Goal: Task Accomplishment & Management: Manage account settings

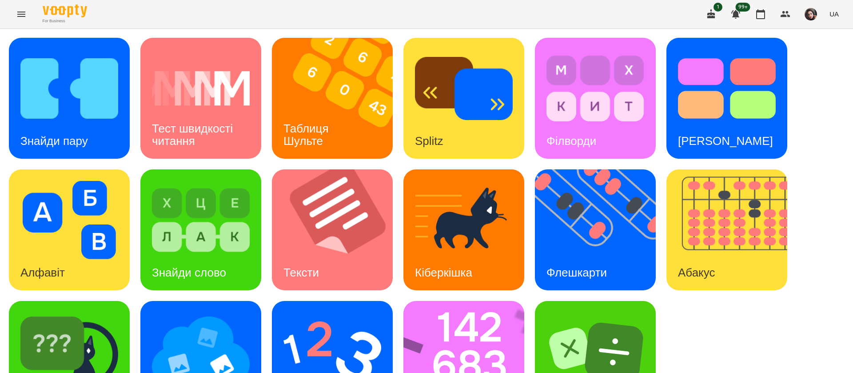
scroll to position [0, 0]
click at [95, 125] on div "Знайди пару" at bounding box center [54, 140] width 91 height 35
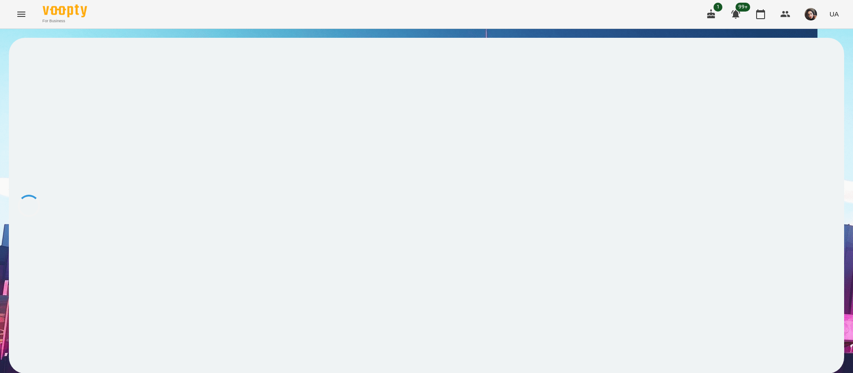
click at [97, 120] on div at bounding box center [426, 205] width 835 height 335
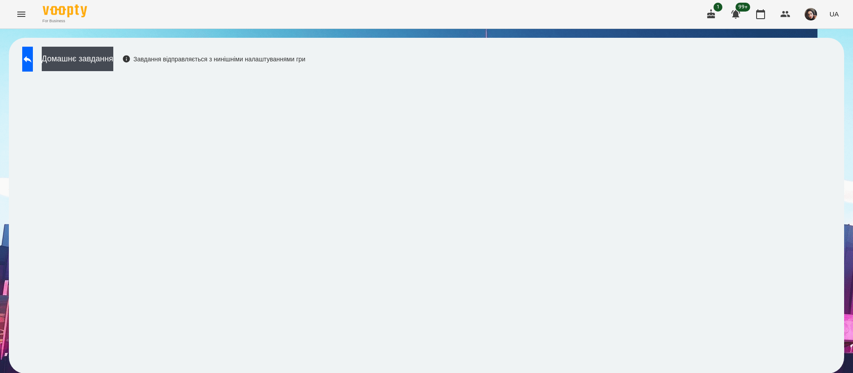
scroll to position [0, 0]
click at [837, 11] on span "UA" at bounding box center [833, 13] width 9 height 9
click at [816, 72] on div "Русский" at bounding box center [816, 66] width 45 height 16
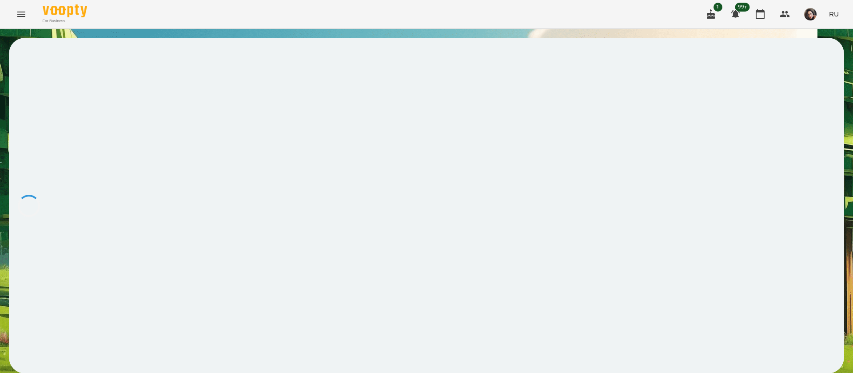
scroll to position [0, 0]
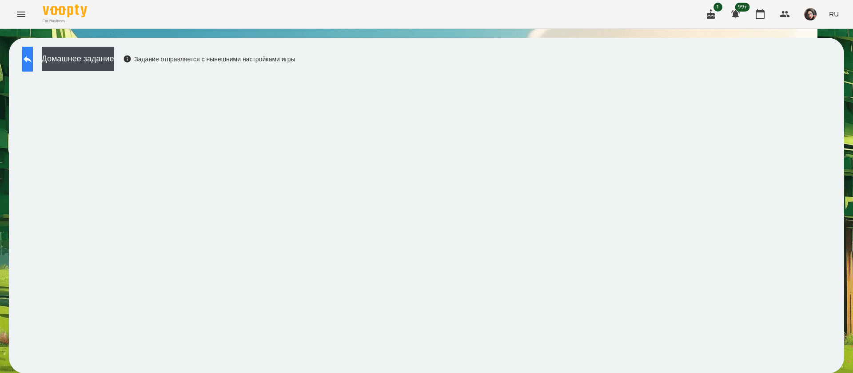
click at [31, 66] on button at bounding box center [27, 59] width 11 height 25
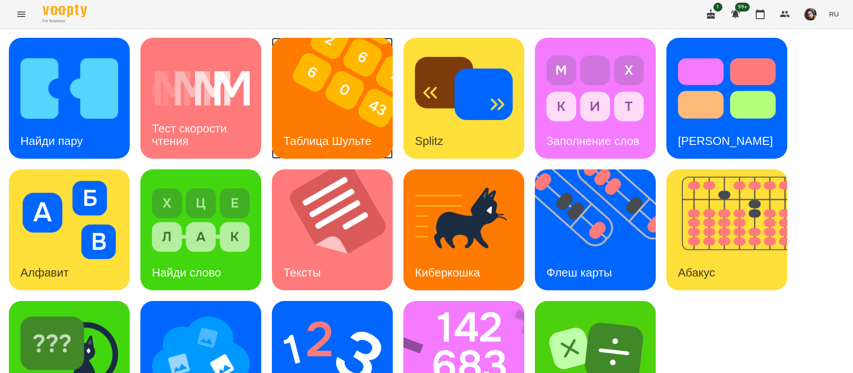
click at [313, 122] on img at bounding box center [338, 98] width 132 height 121
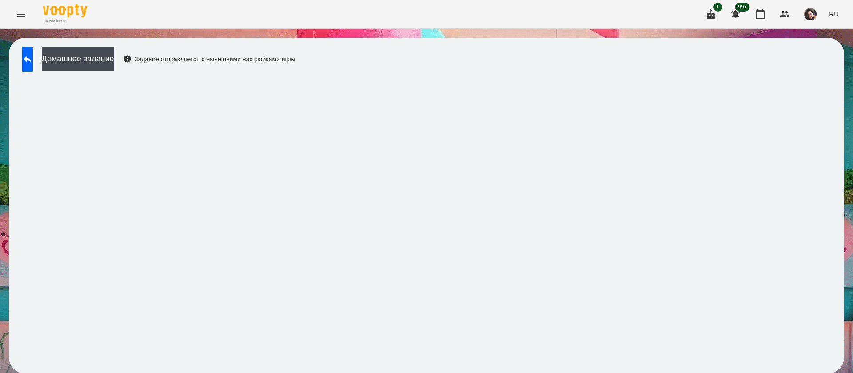
scroll to position [0, 0]
click at [33, 57] on icon at bounding box center [27, 59] width 11 height 11
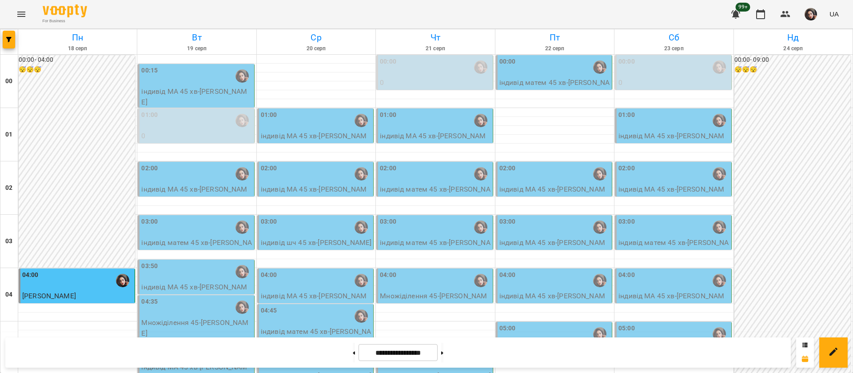
click at [184, 78] on div "00:15" at bounding box center [196, 76] width 111 height 20
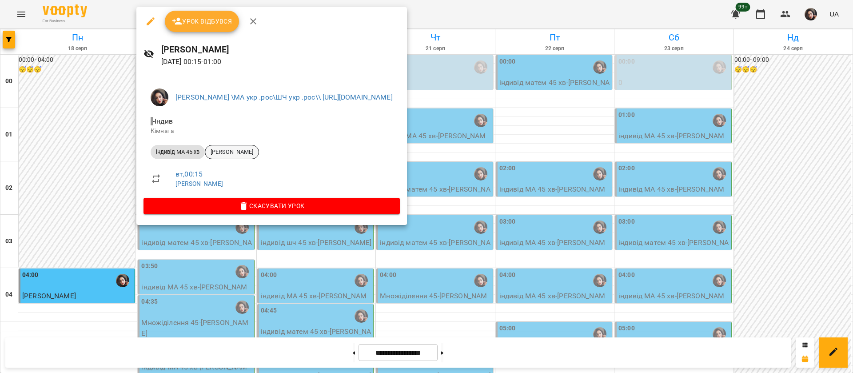
click at [221, 156] on div "Сафонов Марк" at bounding box center [232, 152] width 54 height 14
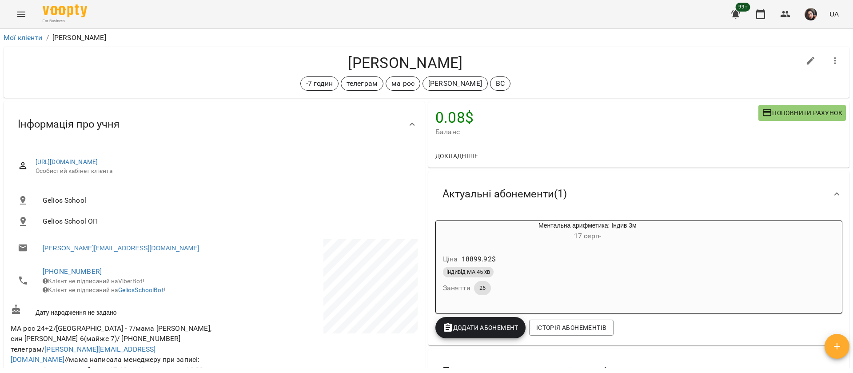
click at [19, 11] on icon "Menu" at bounding box center [21, 14] width 11 height 11
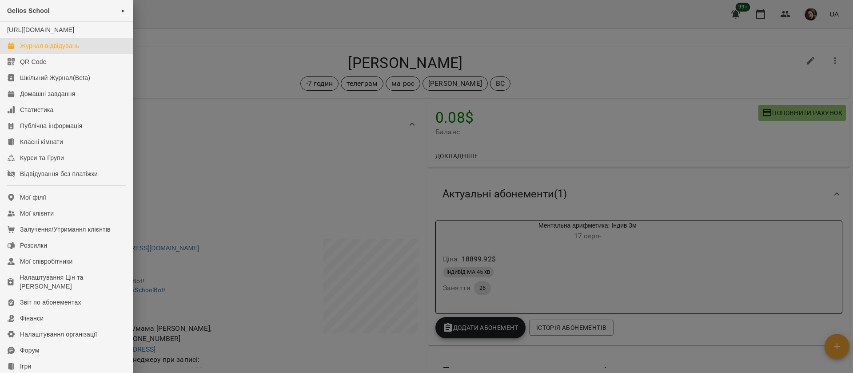
click at [26, 50] on div "Журнал відвідувань" at bounding box center [49, 45] width 59 height 9
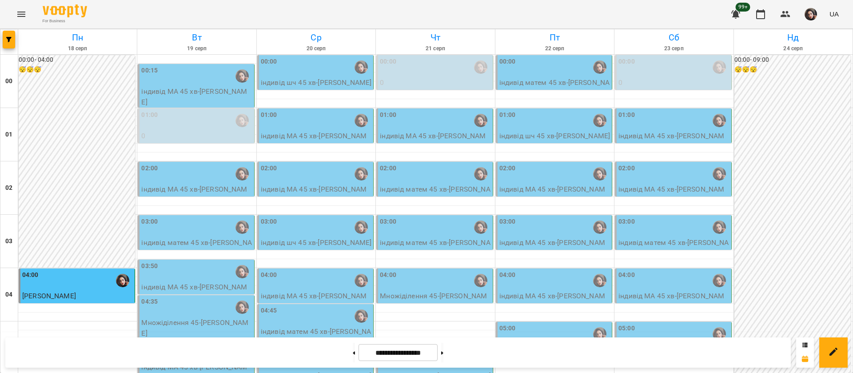
scroll to position [67, 0]
click at [179, 317] on p "Множіділення 45 - Варвара Літовщикова" at bounding box center [196, 327] width 111 height 21
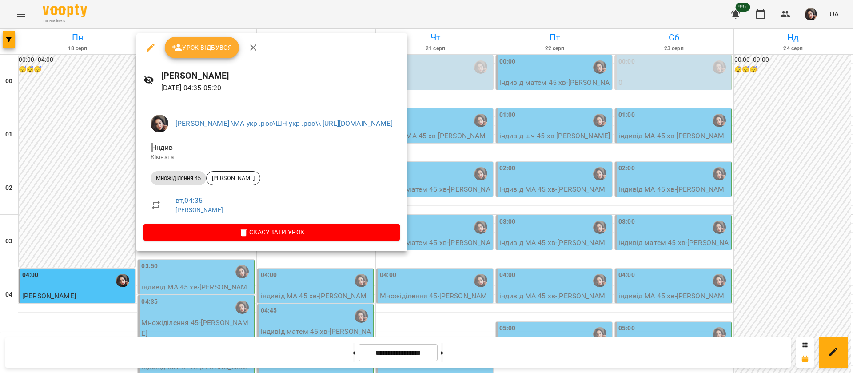
click at [107, 20] on div at bounding box center [426, 186] width 853 height 373
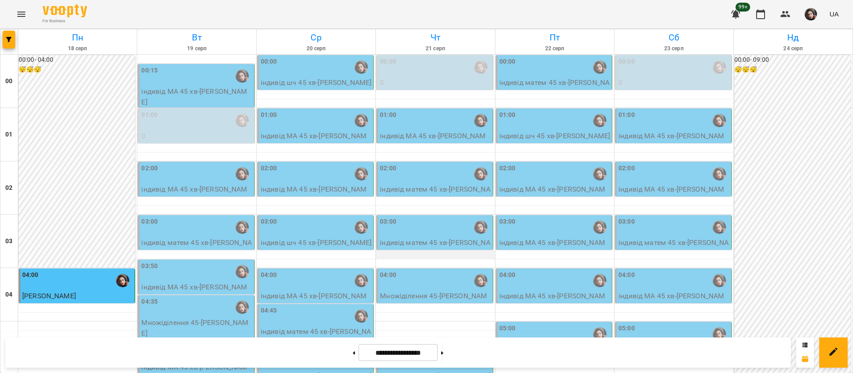
scroll to position [0, 0]
click at [299, 74] on div "00:00" at bounding box center [316, 67] width 111 height 20
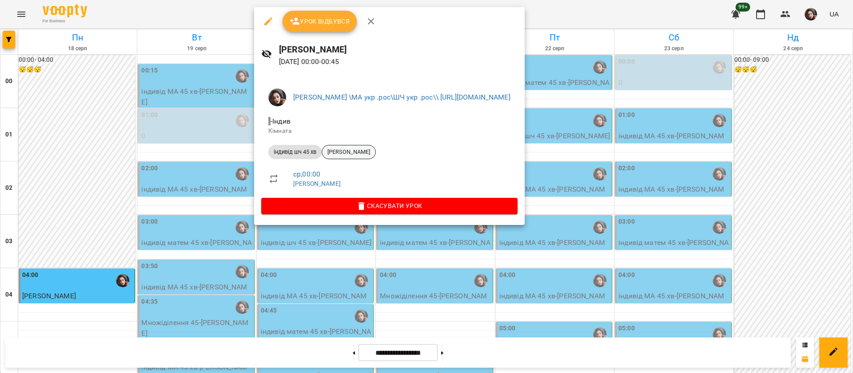
click at [353, 154] on span "Malachi Yaremko" at bounding box center [348, 152] width 53 height 8
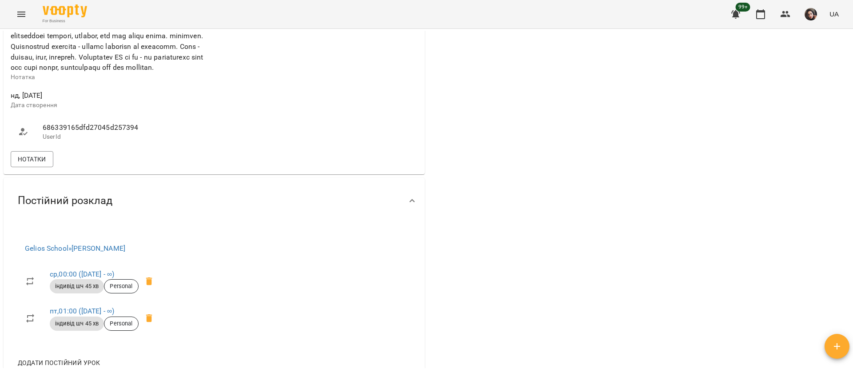
scroll to position [533, 0]
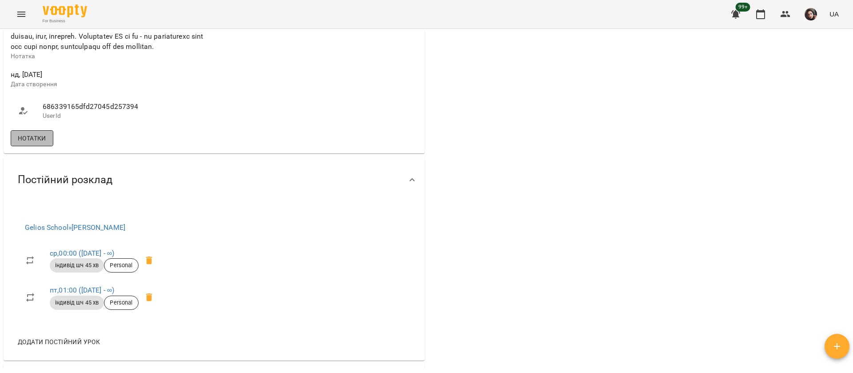
click at [30, 143] on span "Нотатки" at bounding box center [32, 138] width 28 height 11
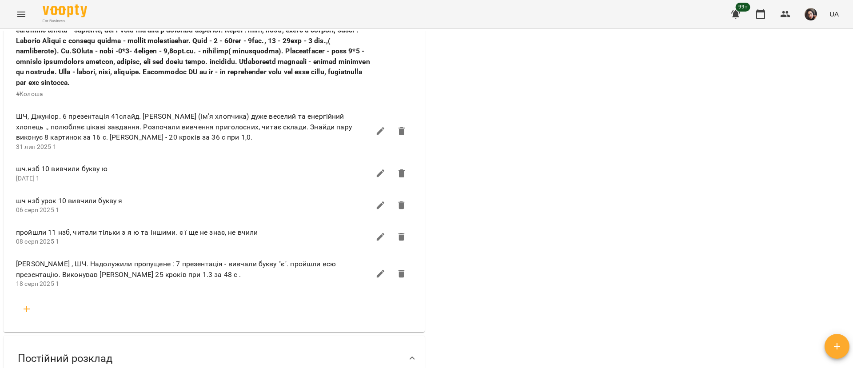
scroll to position [799, 0]
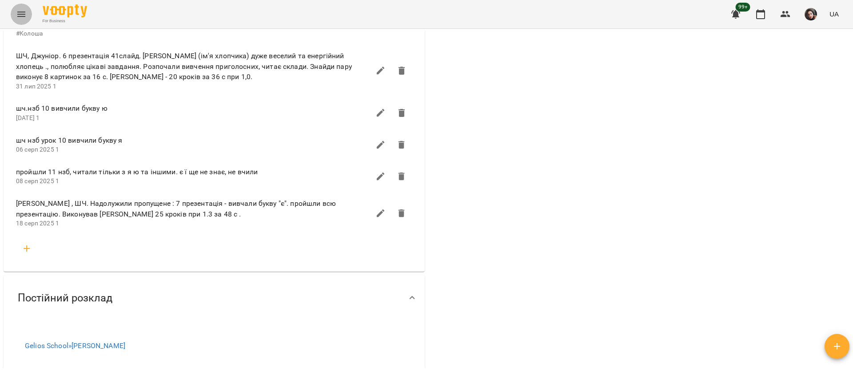
click at [23, 16] on icon "Menu" at bounding box center [21, 14] width 11 height 11
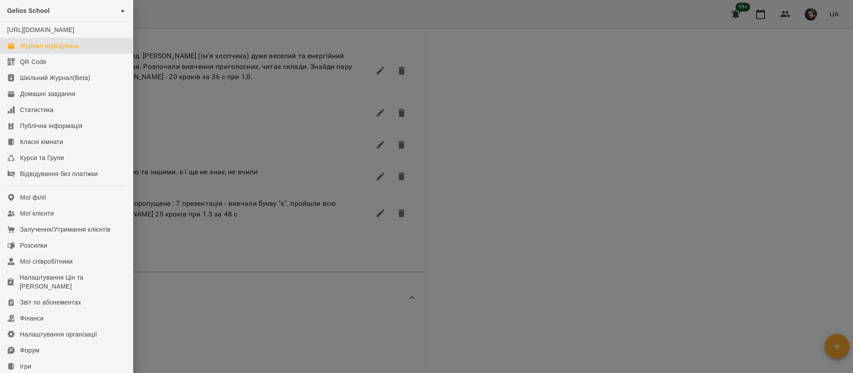
click at [28, 50] on div "Журнал відвідувань" at bounding box center [49, 45] width 59 height 9
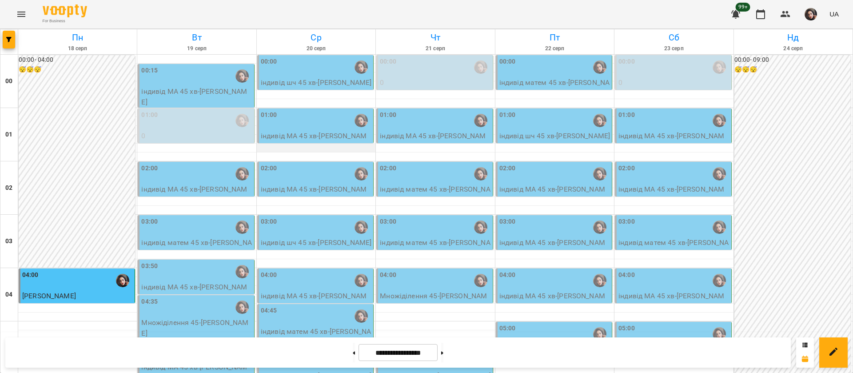
scroll to position [67, 0]
